Goal: Information Seeking & Learning: Learn about a topic

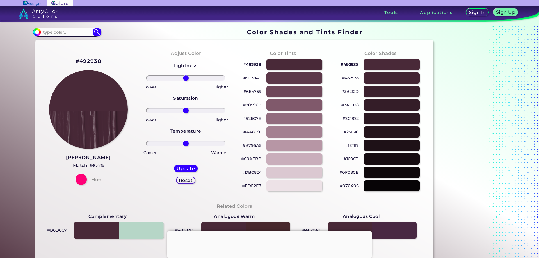
click at [146, 228] on div at bounding box center [119, 230] width 90 height 17
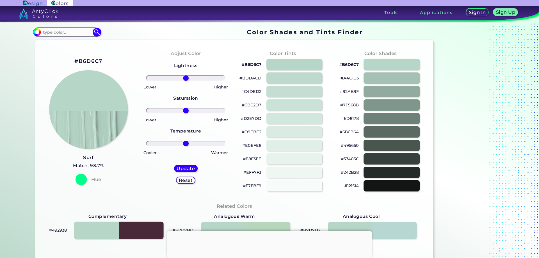
click at [111, 228] on div at bounding box center [119, 230] width 90 height 17
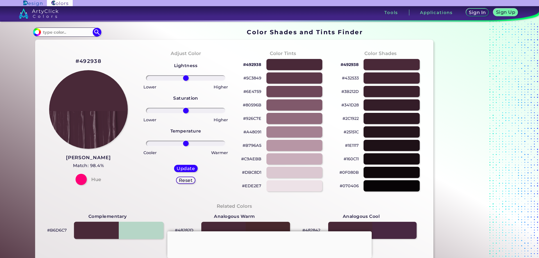
click at [138, 230] on div at bounding box center [119, 230] width 90 height 17
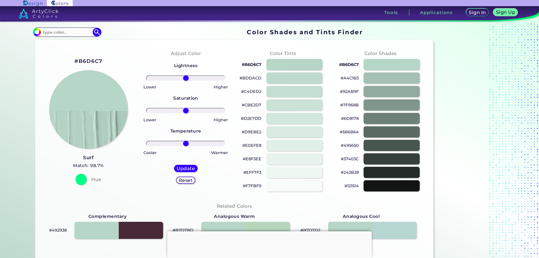
click at [95, 60] on h2 "#B6D6C7" at bounding box center [88, 61] width 28 height 7
click at [95, 60] on h2 "#B6D6C7 copied copied" at bounding box center [88, 61] width 28 height 7
copy h2 "#B6D6C7"
click at [135, 233] on div at bounding box center [119, 230] width 90 height 17
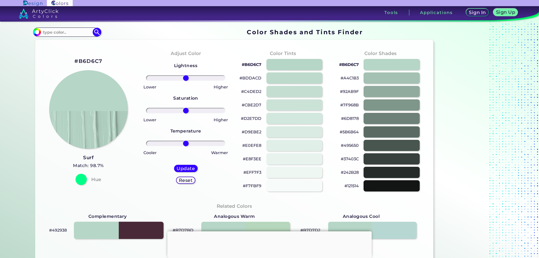
type input "#492938"
